Goal: Find specific page/section: Find specific page/section

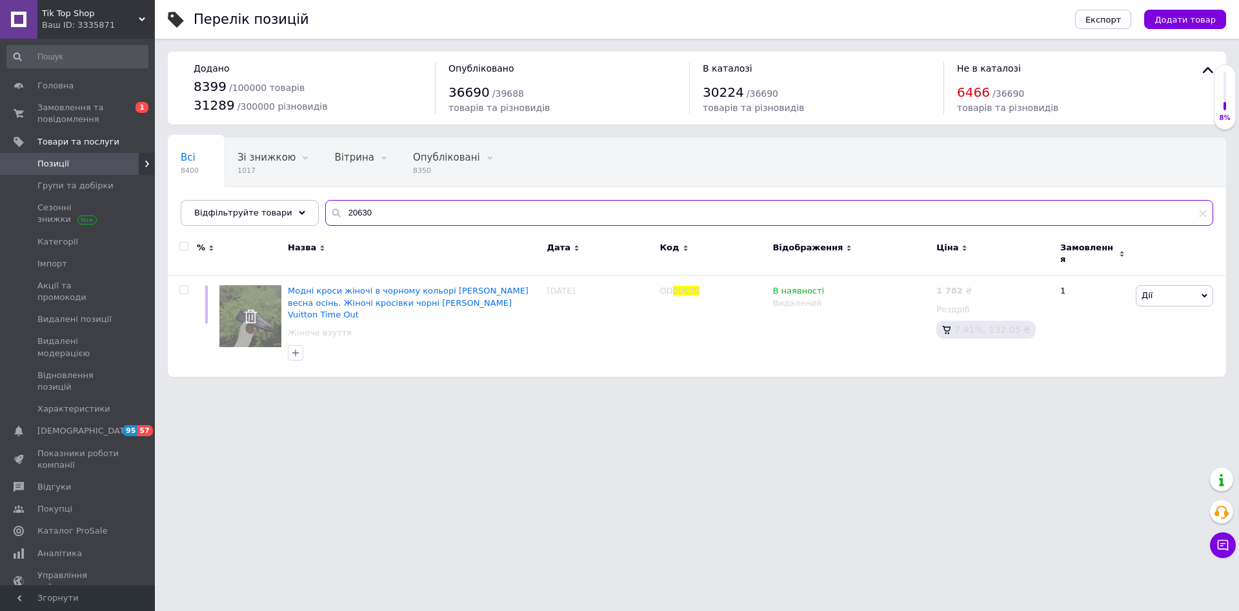
drag, startPoint x: 363, startPoint y: 202, endPoint x: 356, endPoint y: 212, distance: 12.2
click at [361, 202] on input "20630" at bounding box center [769, 213] width 888 height 26
click at [354, 213] on input "20630" at bounding box center [769, 213] width 888 height 26
paste input "003"
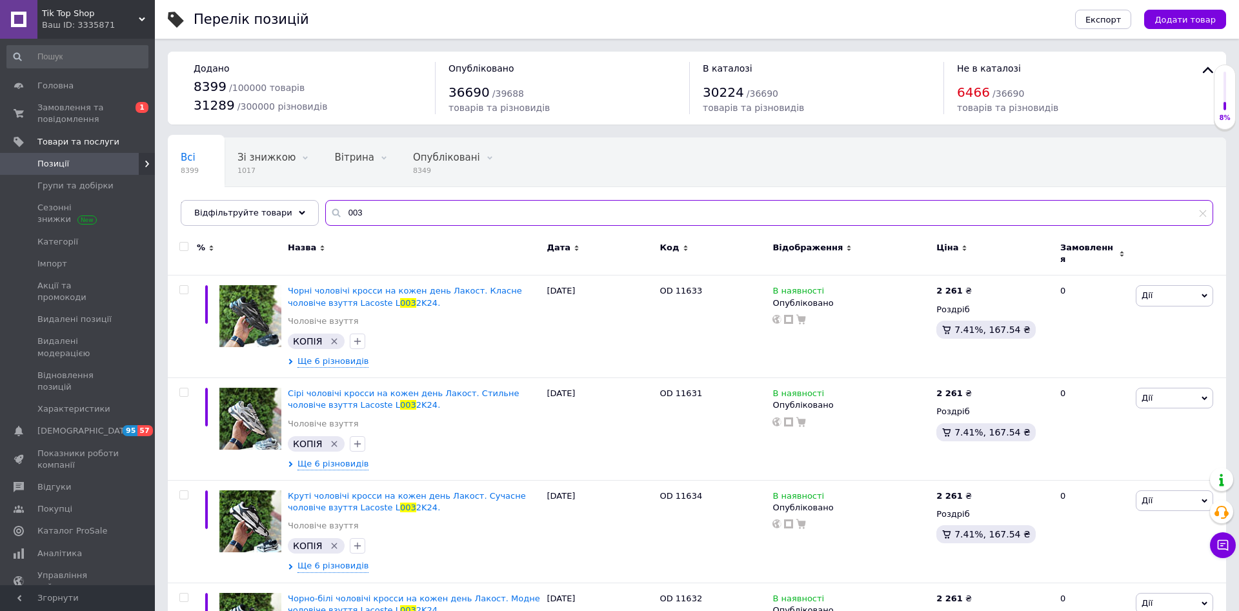
drag, startPoint x: 390, startPoint y: 209, endPoint x: 292, endPoint y: 210, distance: 98.1
click at [325, 210] on input "003" at bounding box center [769, 213] width 888 height 26
paste input "К305 зел"
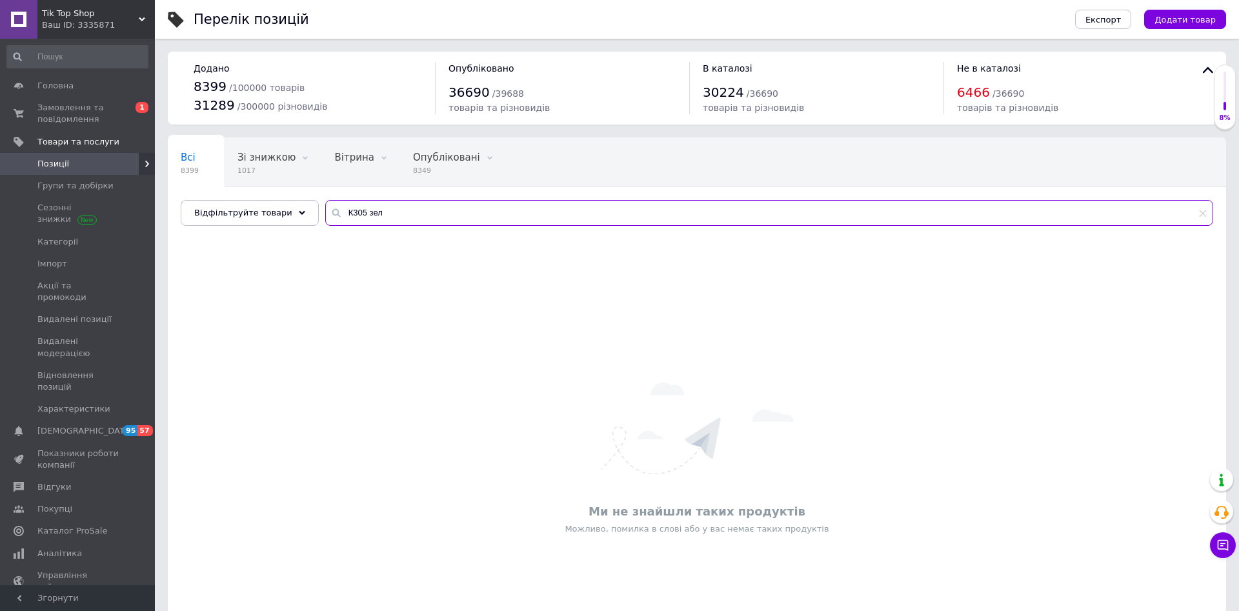
drag, startPoint x: 392, startPoint y: 220, endPoint x: 299, endPoint y: 214, distance: 92.5
click at [325, 214] on input "К305 зел" at bounding box center [769, 213] width 888 height 26
paste input "1801"
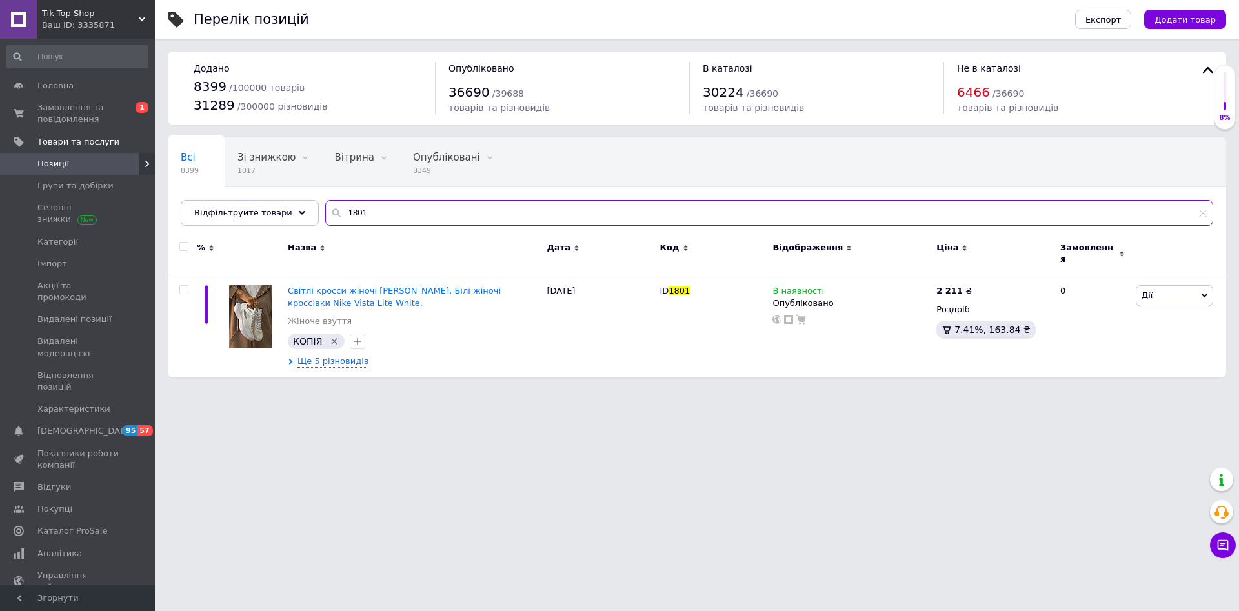
click at [354, 200] on input "1801" at bounding box center [769, 213] width 888 height 26
click at [347, 217] on input "1801" at bounding box center [769, 213] width 888 height 26
paste input "4519"
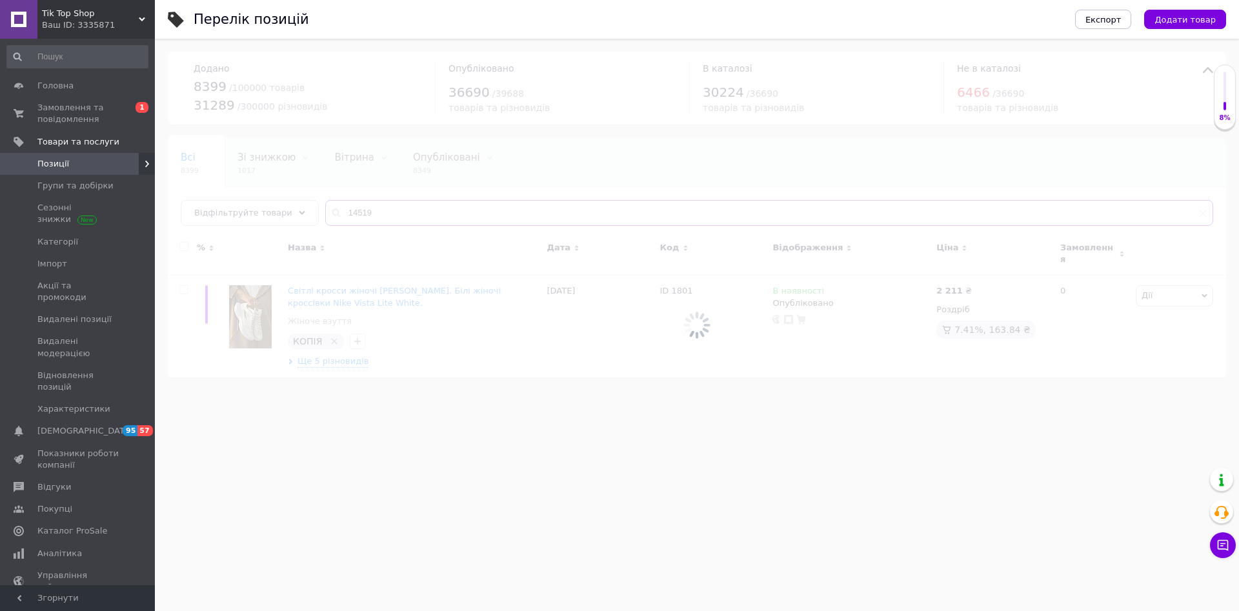
type input "14519"
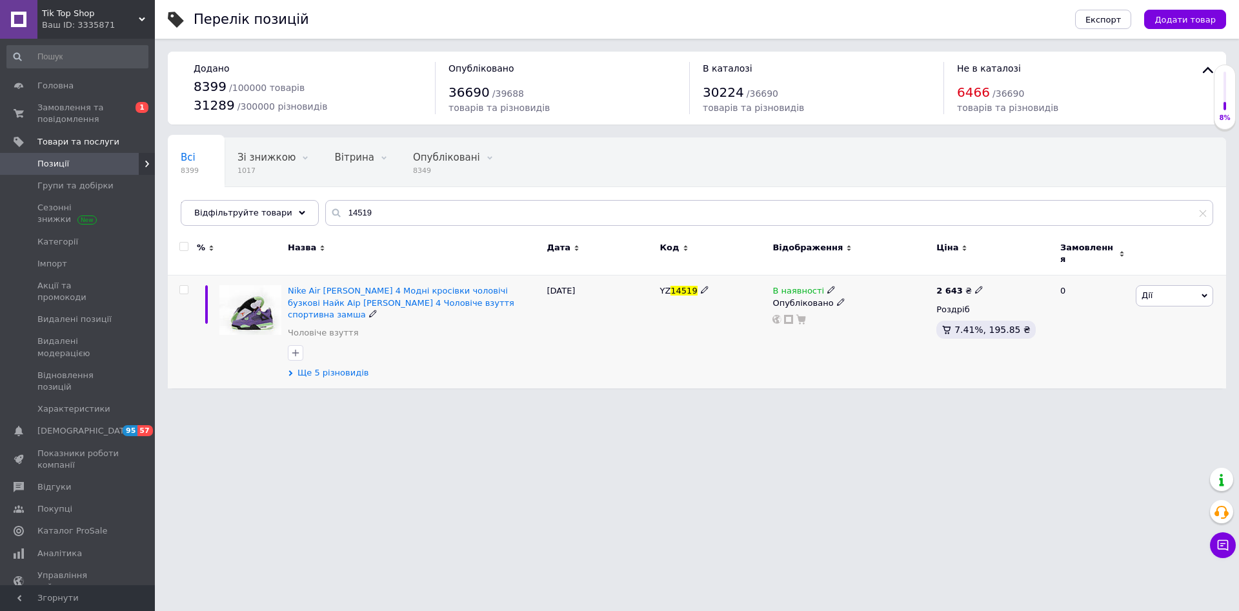
click at [339, 367] on span "Ще 5 різновидів" at bounding box center [333, 373] width 71 height 12
click at [975, 286] on icon at bounding box center [979, 290] width 8 height 8
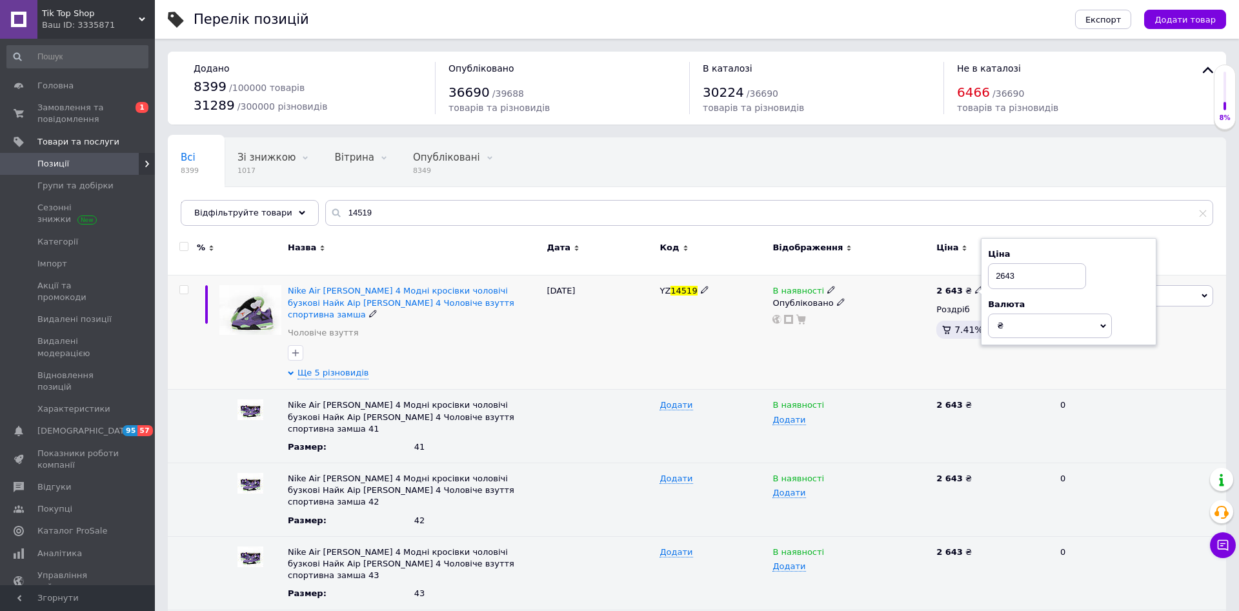
click at [1002, 271] on input "2643" at bounding box center [1037, 276] width 98 height 26
drag, startPoint x: 1016, startPoint y: 272, endPoint x: 984, endPoint y: 265, distance: 32.9
click at [988, 265] on input "2943" at bounding box center [1037, 276] width 98 height 26
type input "2943"
click at [889, 341] on div "В наявності Опубліковано" at bounding box center [851, 333] width 164 height 114
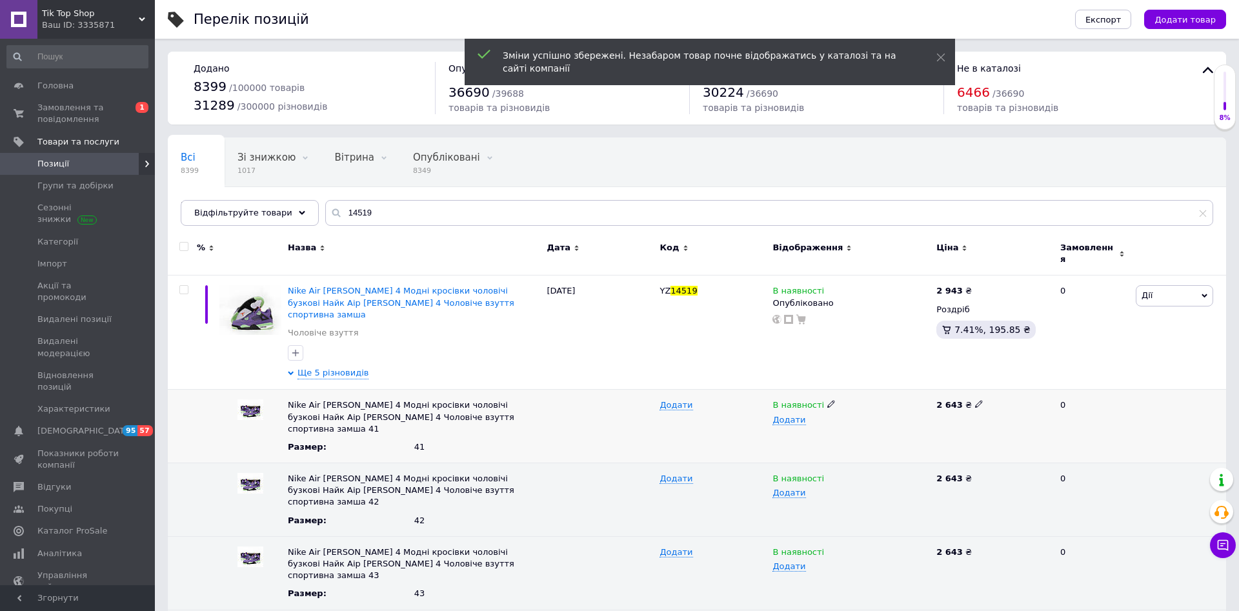
click at [975, 400] on icon at bounding box center [979, 404] width 8 height 8
type input "2943"
drag, startPoint x: 1027, startPoint y: 384, endPoint x: 955, endPoint y: 419, distance: 79.9
click at [933, 396] on input "2943" at bounding box center [988, 405] width 111 height 19
click at [975, 474] on icon at bounding box center [979, 478] width 8 height 8
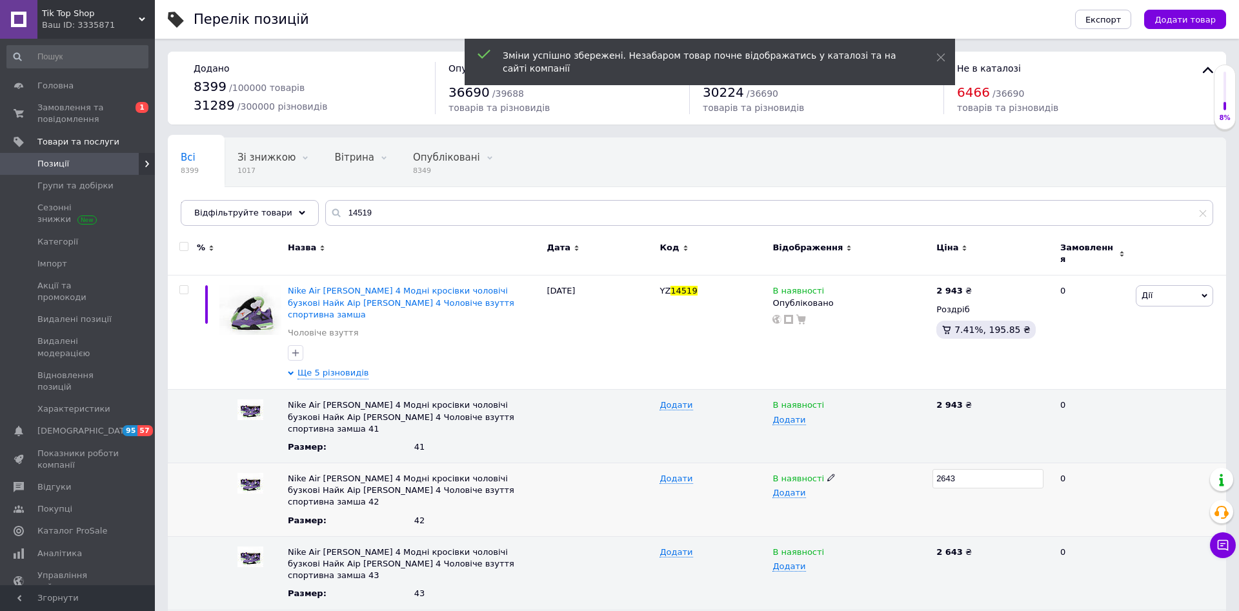
type input "2943"
drag, startPoint x: 994, startPoint y: 450, endPoint x: 977, endPoint y: 490, distance: 44.2
click at [933, 469] on input "2943" at bounding box center [988, 478] width 111 height 19
click at [975, 546] on span at bounding box center [979, 550] width 8 height 9
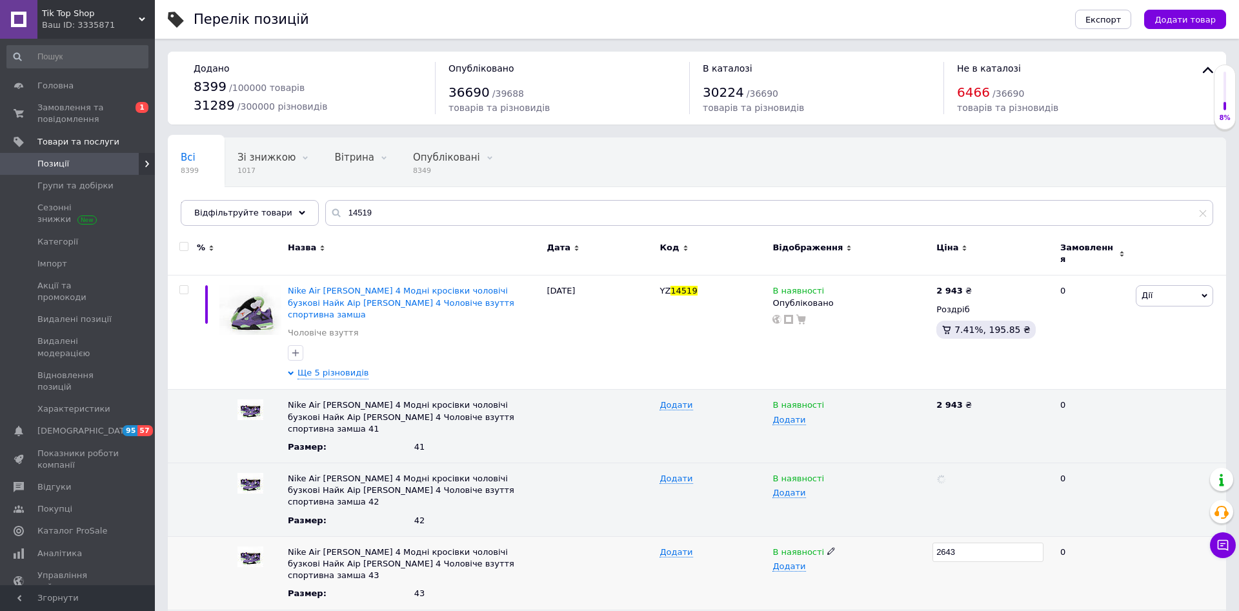
type input "2943"
drag, startPoint x: 958, startPoint y: 514, endPoint x: 905, endPoint y: 521, distance: 54.1
click at [933, 543] on input "2943" at bounding box center [988, 552] width 111 height 19
drag, startPoint x: 936, startPoint y: 540, endPoint x: 1022, endPoint y: 561, distance: 87.8
click at [938, 540] on div "2943" at bounding box center [992, 573] width 119 height 74
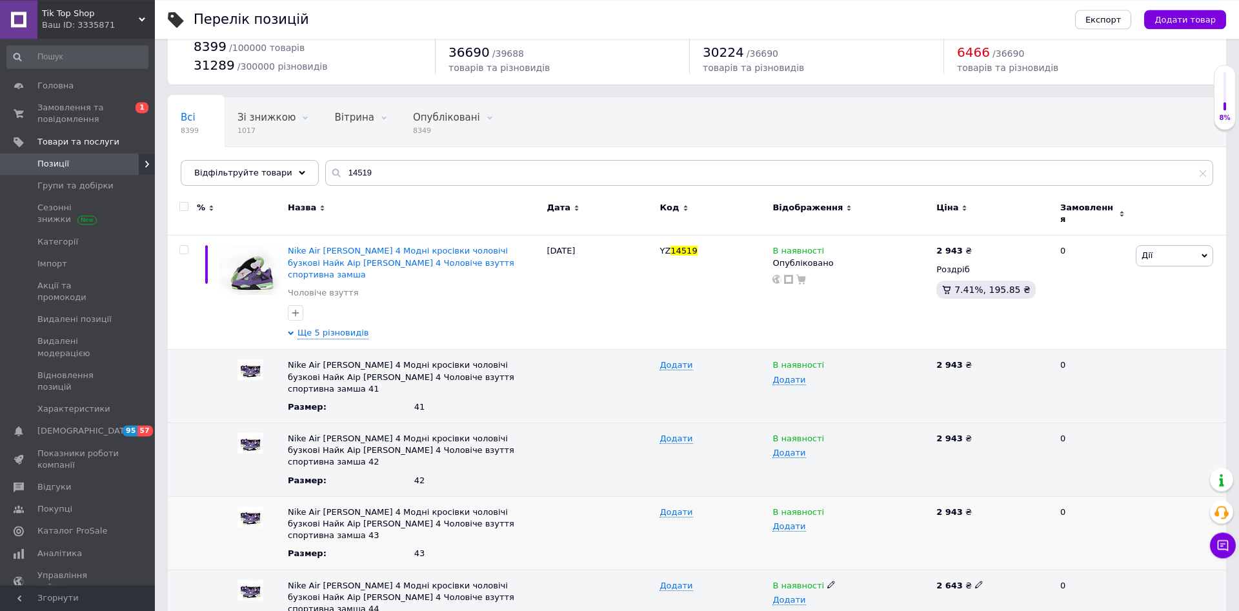
scroll to position [80, 0]
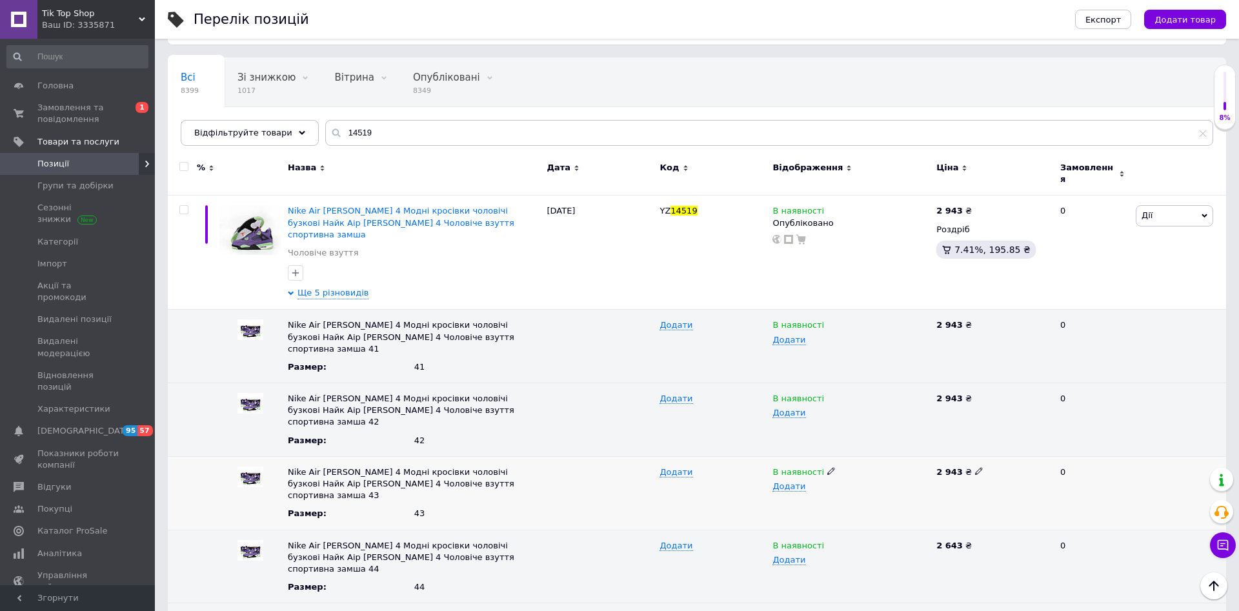
click at [975, 467] on icon at bounding box center [979, 471] width 8 height 8
click at [976, 530] on div "2 643 ₴" at bounding box center [992, 567] width 119 height 74
click at [976, 540] on div "2 643 ₴" at bounding box center [992, 546] width 113 height 12
click at [975, 541] on icon at bounding box center [979, 545] width 8 height 8
click at [933, 536] on input "2643" at bounding box center [988, 545] width 111 height 19
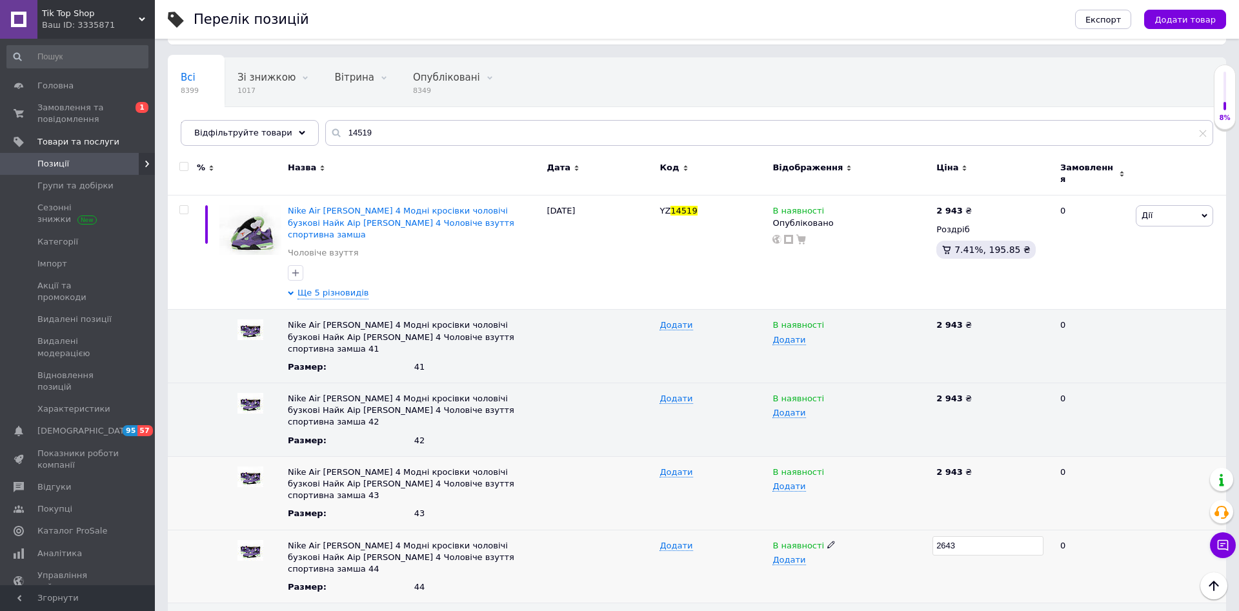
type input "2943"
click at [973, 534] on div "2943" at bounding box center [992, 567] width 119 height 74
click at [975, 610] on use at bounding box center [978, 617] width 7 height 7
click at [933, 609] on input "2643" at bounding box center [988, 618] width 111 height 19
type input "2943"
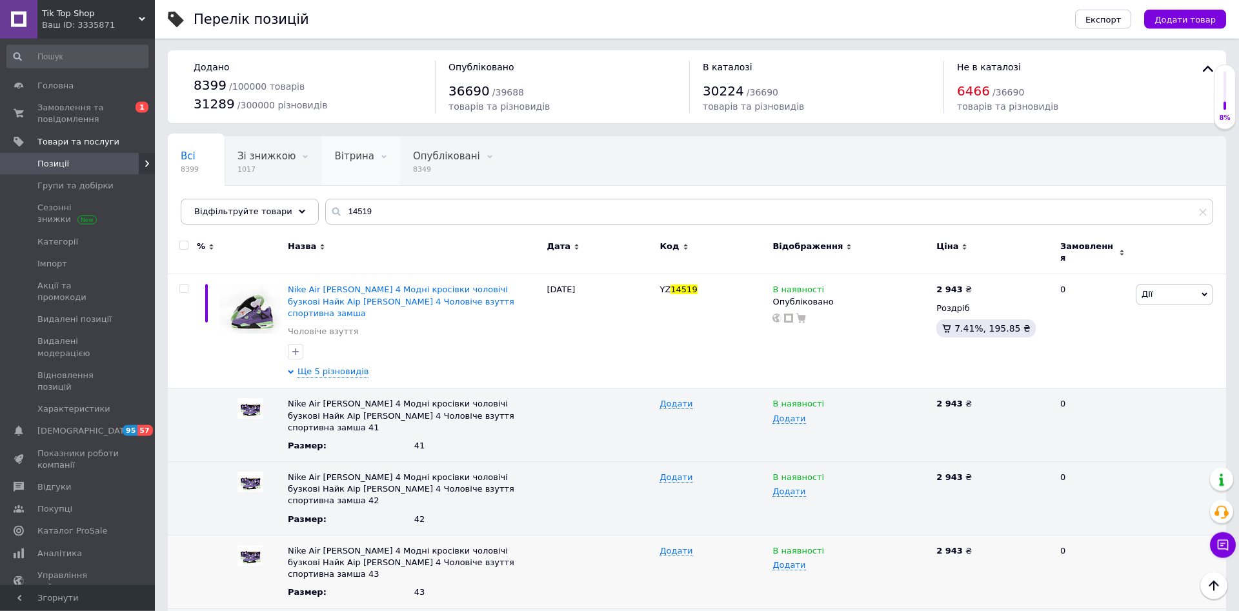
scroll to position [0, 0]
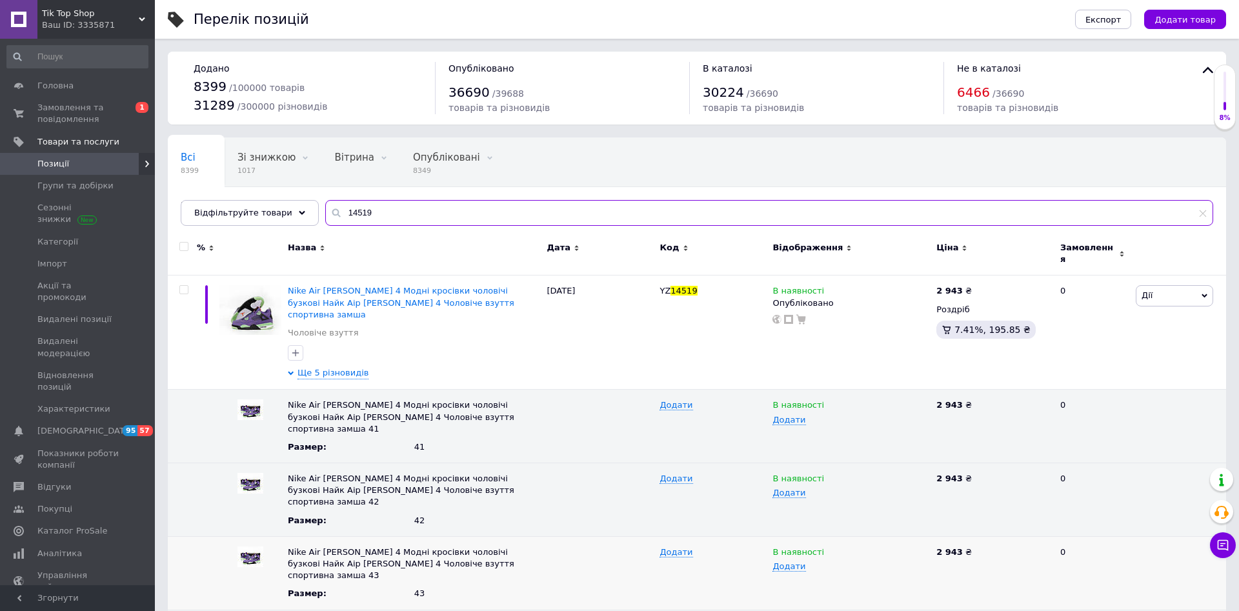
click at [338, 221] on input "14519" at bounding box center [769, 213] width 888 height 26
paste input "2943"
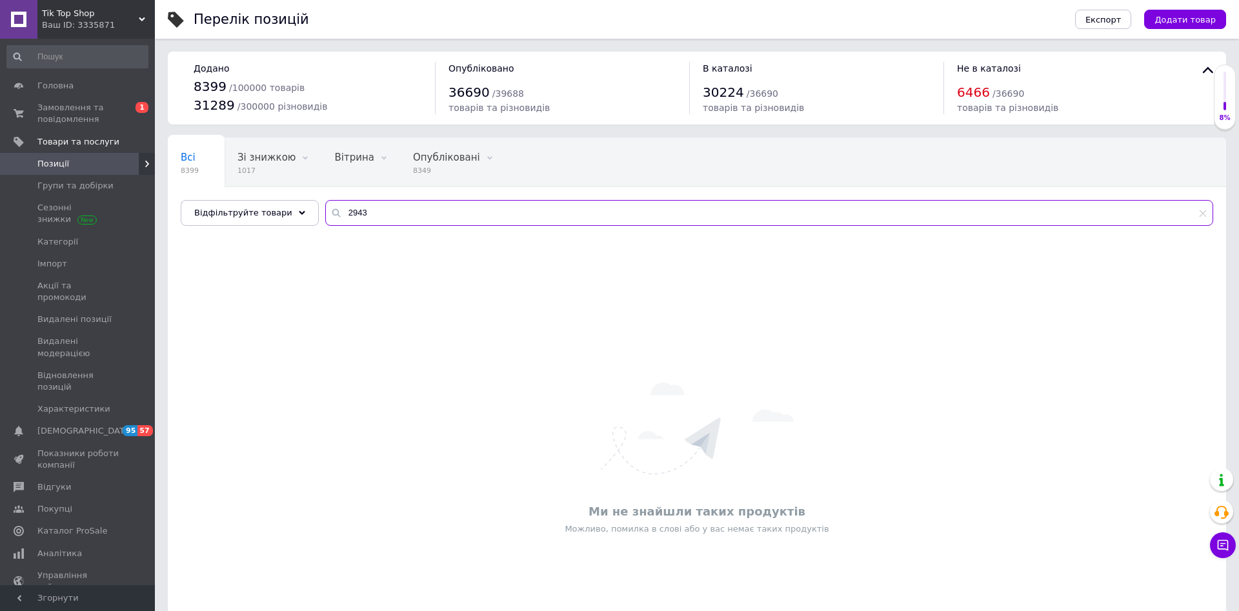
click at [363, 212] on input "2943" at bounding box center [769, 213] width 888 height 26
type input "14519"
click at [341, 212] on input "14519" at bounding box center [769, 213] width 888 height 26
